Goal: Transaction & Acquisition: Purchase product/service

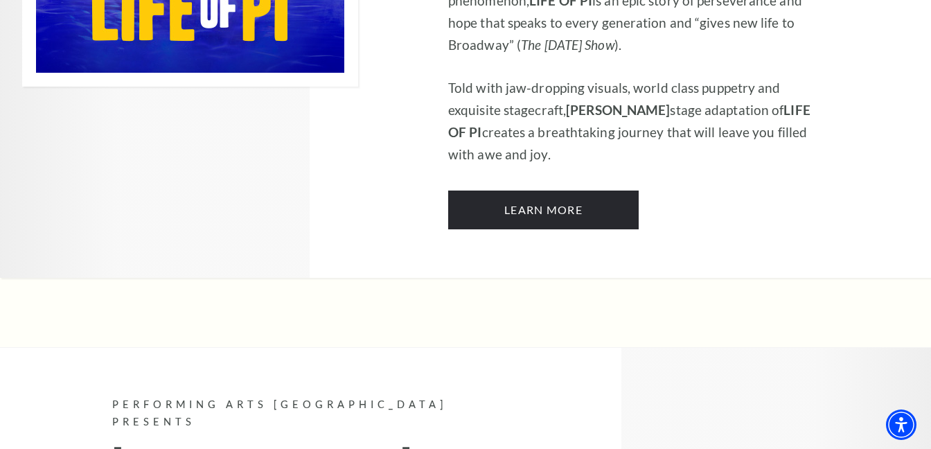
scroll to position [1206, 0]
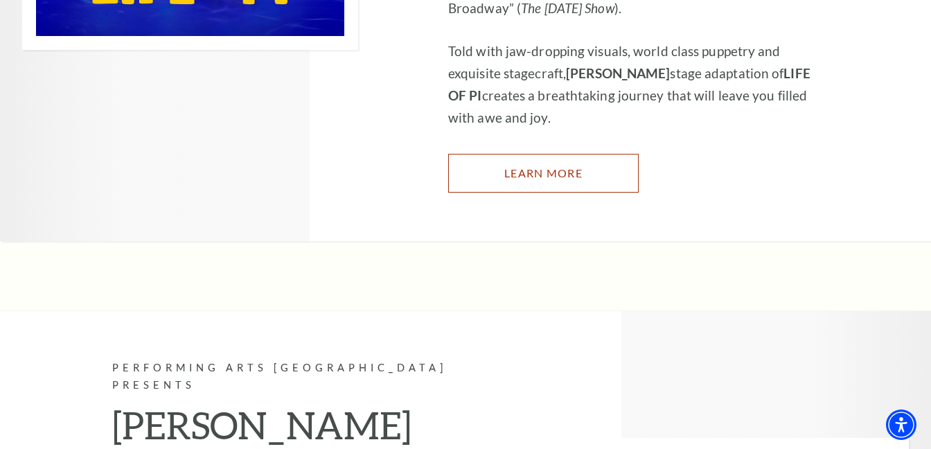
click at [569, 154] on link "Learn More" at bounding box center [543, 173] width 190 height 39
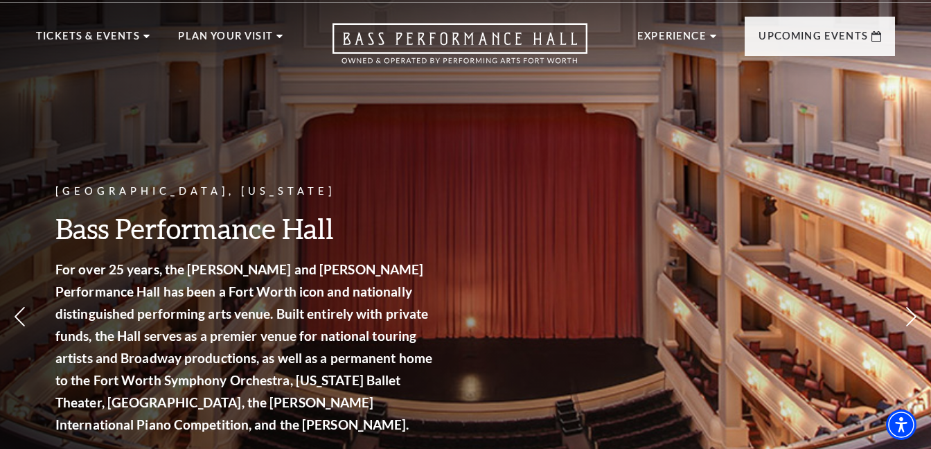
scroll to position [0, 0]
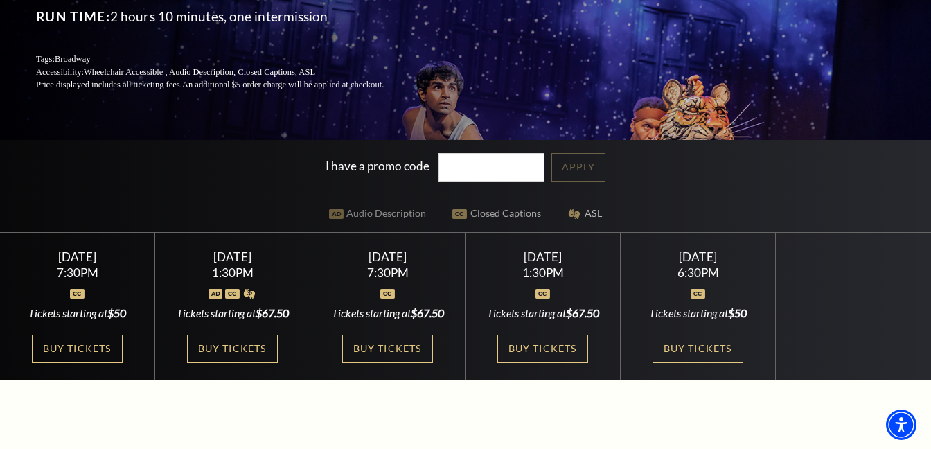
scroll to position [222, 0]
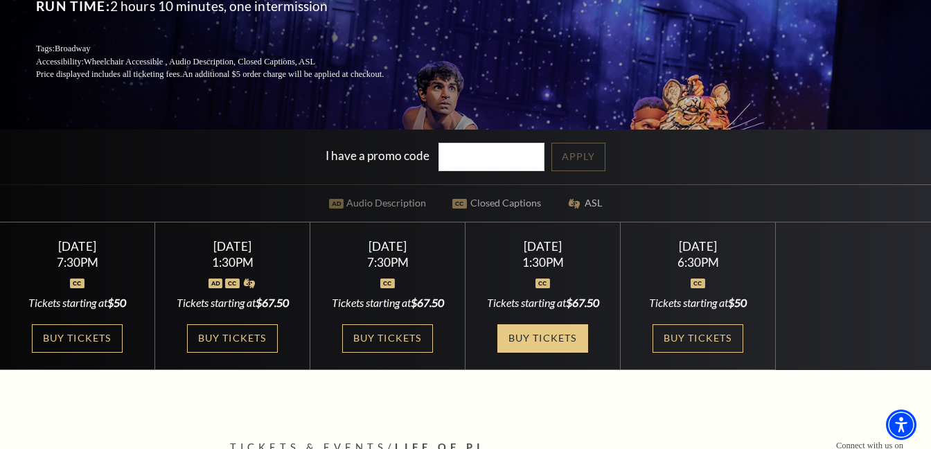
click at [539, 332] on link "Buy Tickets" at bounding box center [542, 338] width 90 height 28
click at [558, 336] on link "Buy Tickets" at bounding box center [542, 338] width 90 height 28
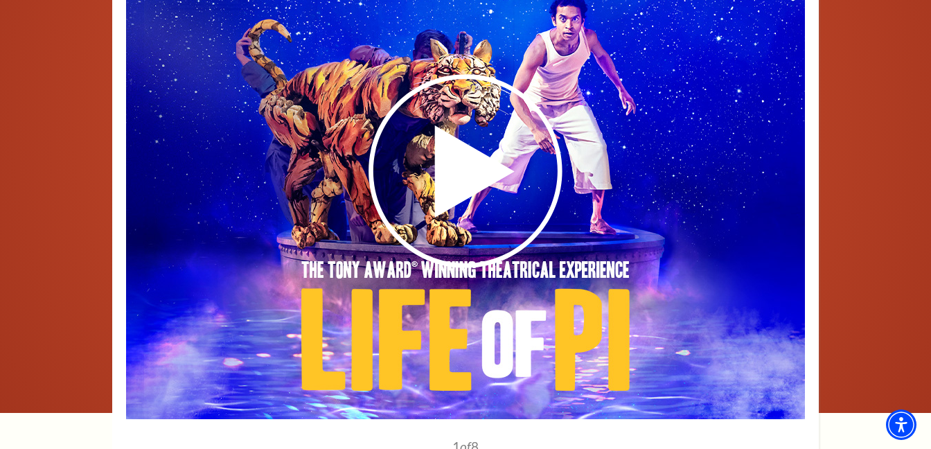
scroll to position [1907, 0]
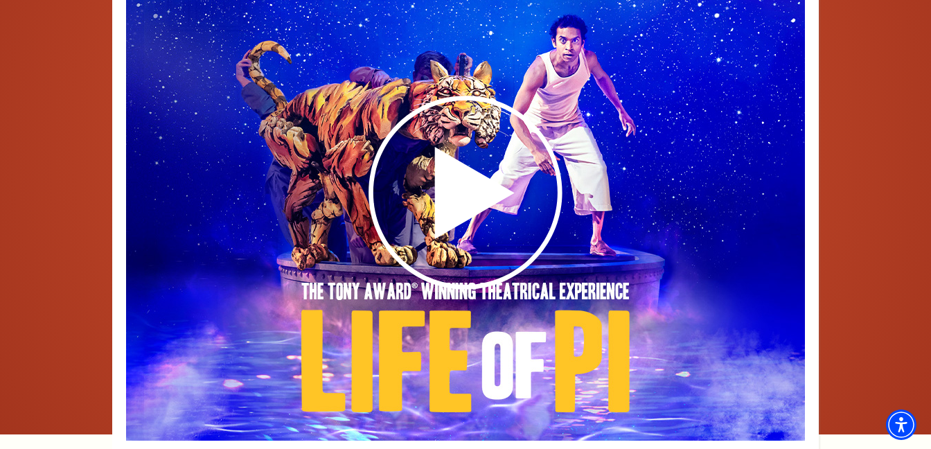
click at [863, 135] on image-gallery-directive "1" at bounding box center [465, 287] width 803 height 611
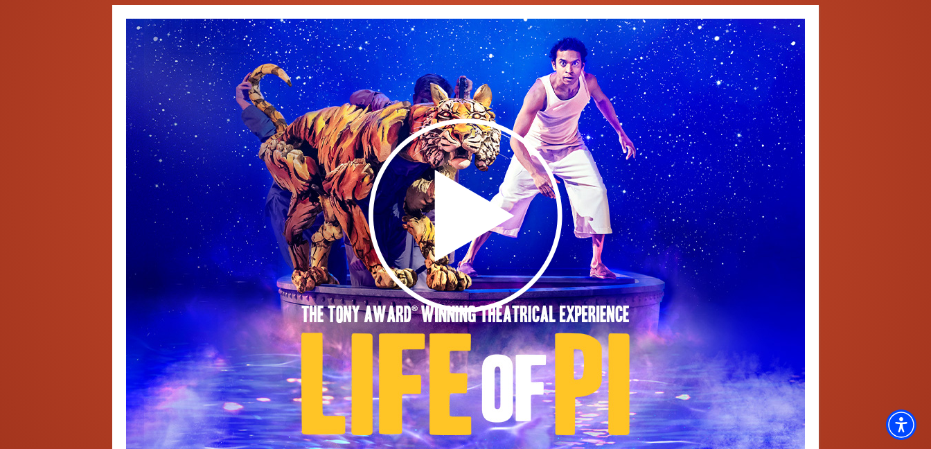
scroll to position [1869, 0]
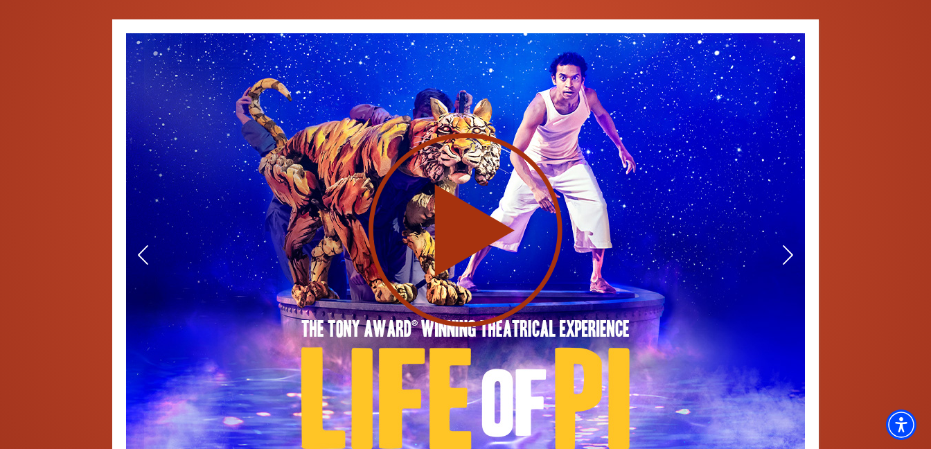
click at [499, 183] on icon at bounding box center [465, 230] width 339 height 197
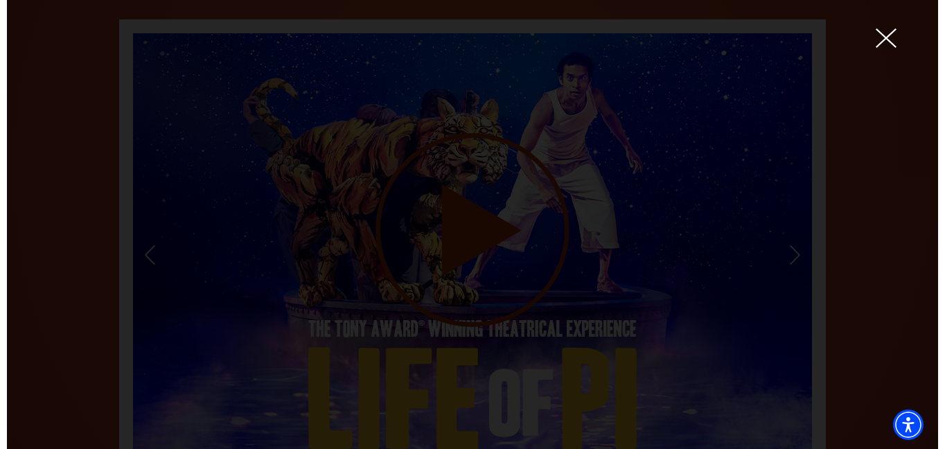
scroll to position [1856, 0]
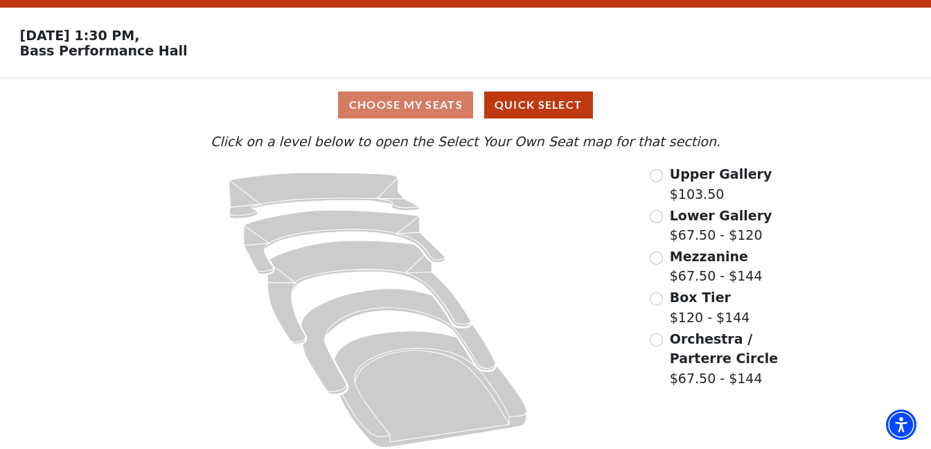
scroll to position [47, 0]
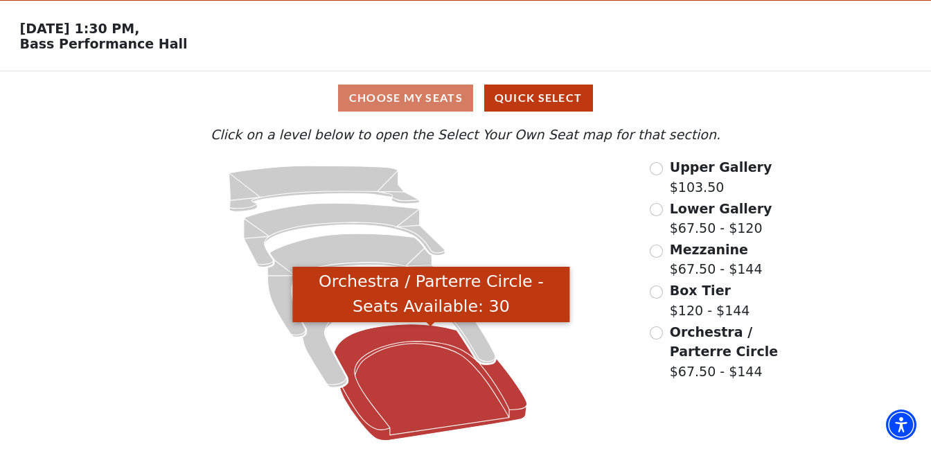
click at [401, 334] on icon "Orchestra / Parterre Circle - Seats Available: 30" at bounding box center [431, 382] width 193 height 116
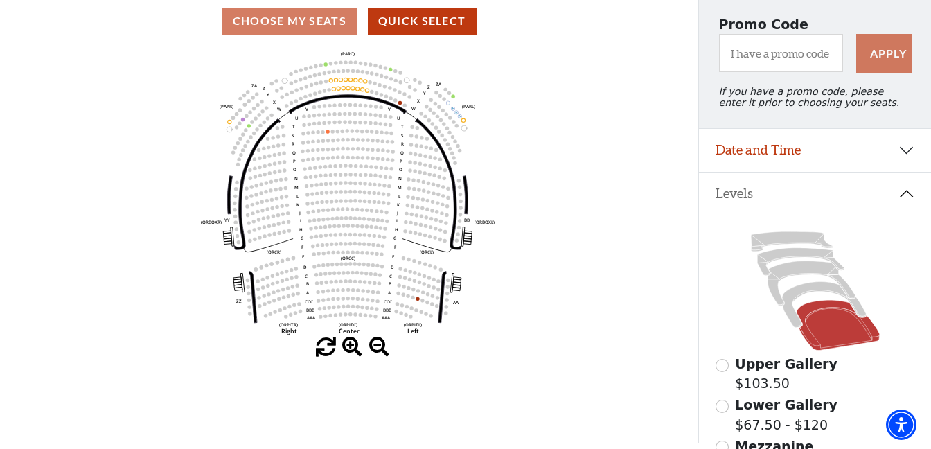
scroll to position [111, 0]
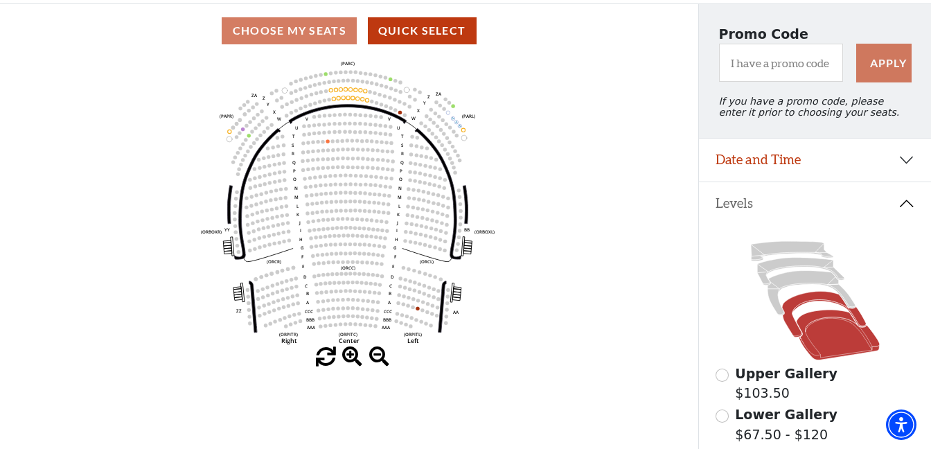
click at [819, 302] on icon at bounding box center [824, 315] width 84 height 46
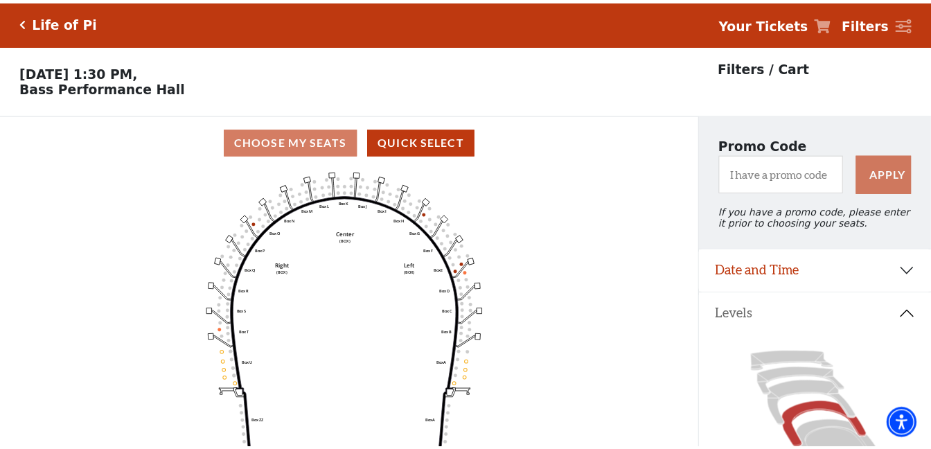
scroll to position [64, 0]
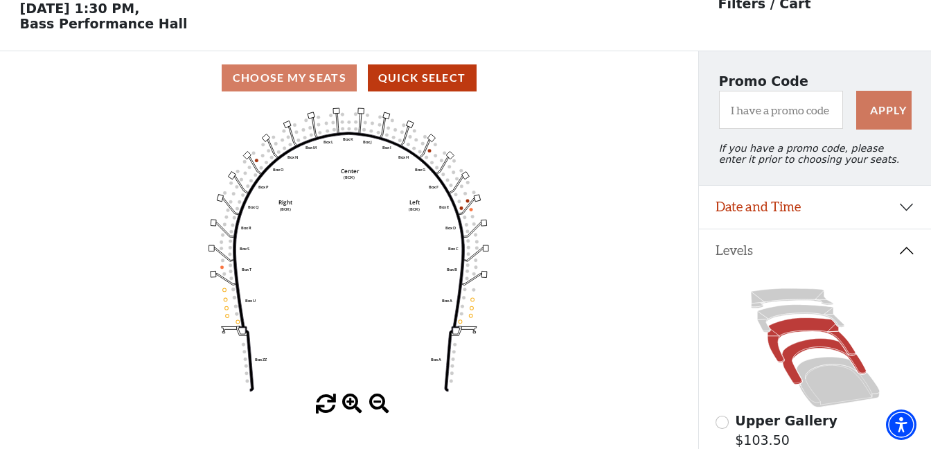
click at [797, 328] on icon at bounding box center [810, 340] width 87 height 44
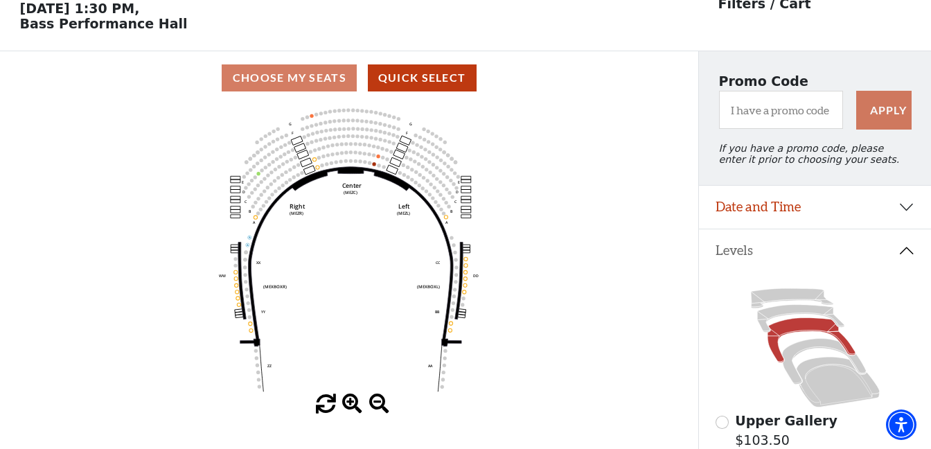
click at [797, 328] on icon at bounding box center [810, 340] width 87 height 44
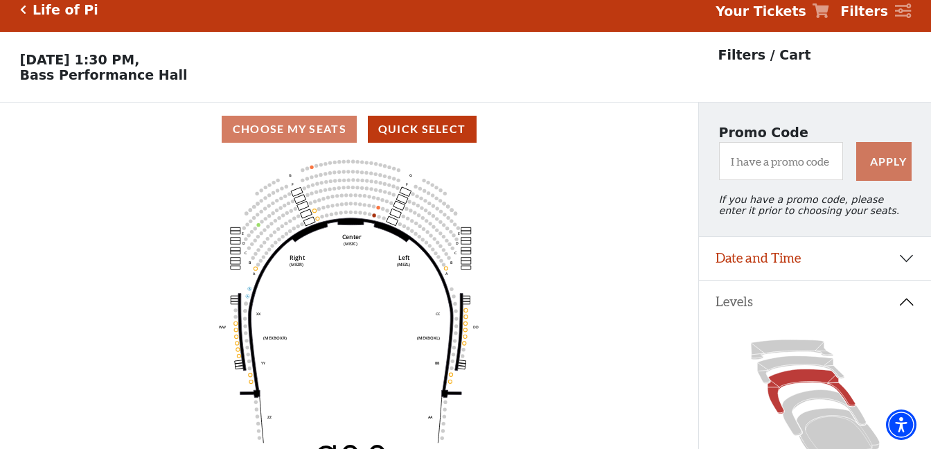
scroll to position [0, 0]
